Goal: Task Accomplishment & Management: Manage account settings

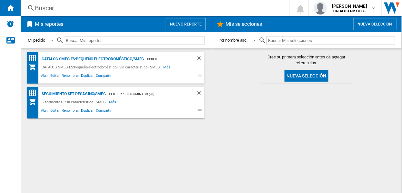
click at [44, 110] on span "Abrir" at bounding box center [45, 111] width 10 height 8
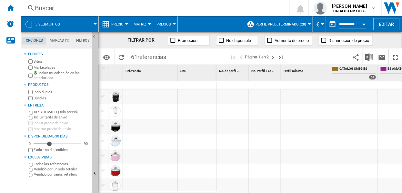
click at [9, 6] on ng-md-icon "Inicio" at bounding box center [10, 8] width 8 height 8
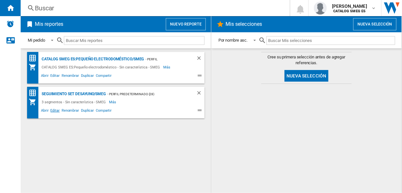
click at [56, 110] on span "Editar" at bounding box center [55, 111] width 11 height 8
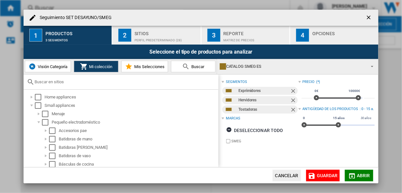
click at [146, 34] on div "Sitios" at bounding box center [167, 31] width 64 height 7
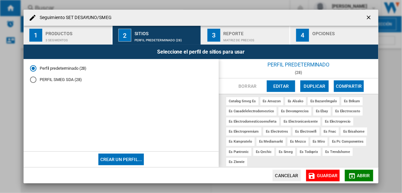
scroll to position [5, 0]
click at [389, 56] on div "Seguimiento SET DESAYUNO/SMEG 1 Productos 3 segmentos 2 Sitios Perfil predeterm…" at bounding box center [201, 96] width 402 height 193
click at [279, 84] on button "Editar" at bounding box center [281, 86] width 28 height 12
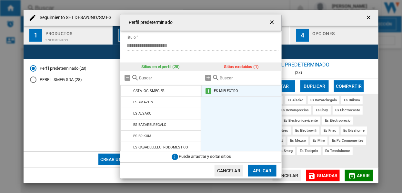
click at [209, 91] on md-icon at bounding box center [209, 91] width 8 height 8
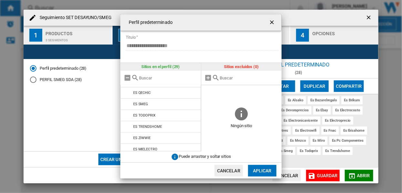
scroll to position [262, 0]
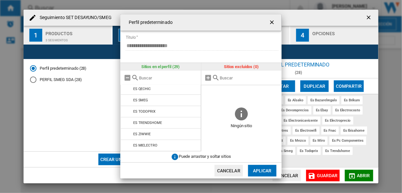
click at [262, 172] on button "Aplicar" at bounding box center [262, 171] width 28 height 12
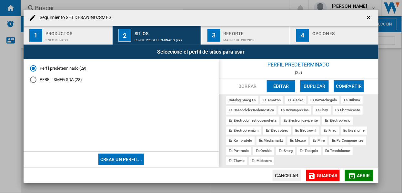
click at [324, 174] on span "Guardar" at bounding box center [327, 175] width 21 height 5
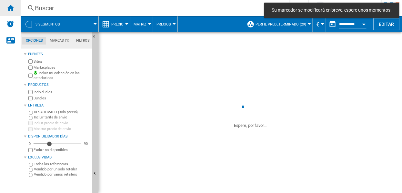
click at [8, 7] on ng-md-icon "Inicio" at bounding box center [10, 8] width 8 height 8
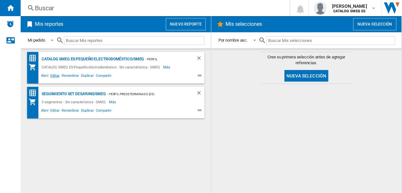
click at [55, 75] on span "Editar" at bounding box center [55, 77] width 11 height 8
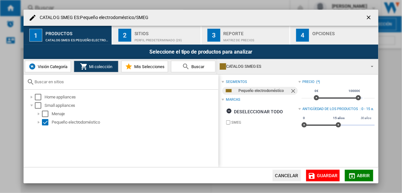
click at [154, 32] on div "Sitios" at bounding box center [167, 31] width 64 height 7
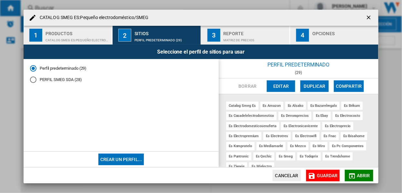
click at [368, 20] on ng-md-icon "getI18NText('BUTTONS.CLOSE_DIALOG')" at bounding box center [370, 18] width 8 height 8
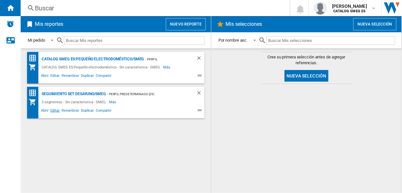
click at [55, 110] on span "Editar" at bounding box center [55, 111] width 11 height 8
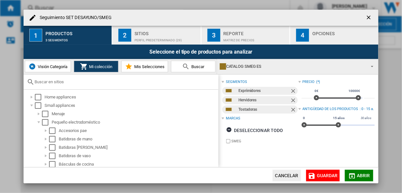
click at [154, 35] on div "Sitios" at bounding box center [167, 31] width 64 height 7
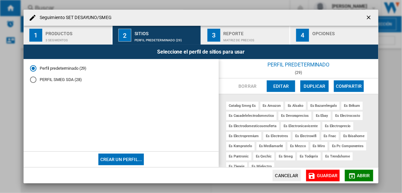
click at [370, 16] on ng-md-icon "getI18NText('BUTTONS.CLOSE_DIALOG')" at bounding box center [370, 18] width 8 height 8
